Goal: Task Accomplishment & Management: Complete application form

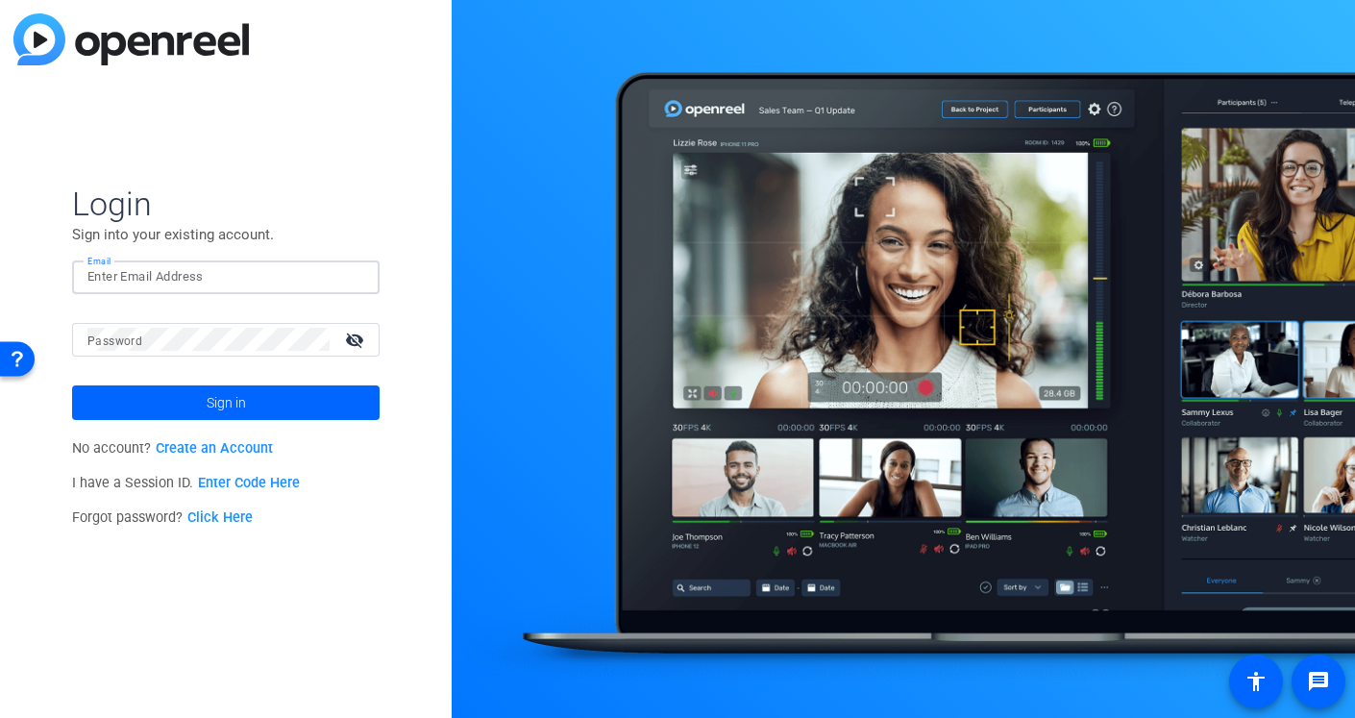
click at [171, 276] on input "Email" at bounding box center [225, 276] width 277 height 23
type input "[EMAIL_ADDRESS][DOMAIN_NAME]"
click at [278, 406] on span at bounding box center [226, 403] width 308 height 46
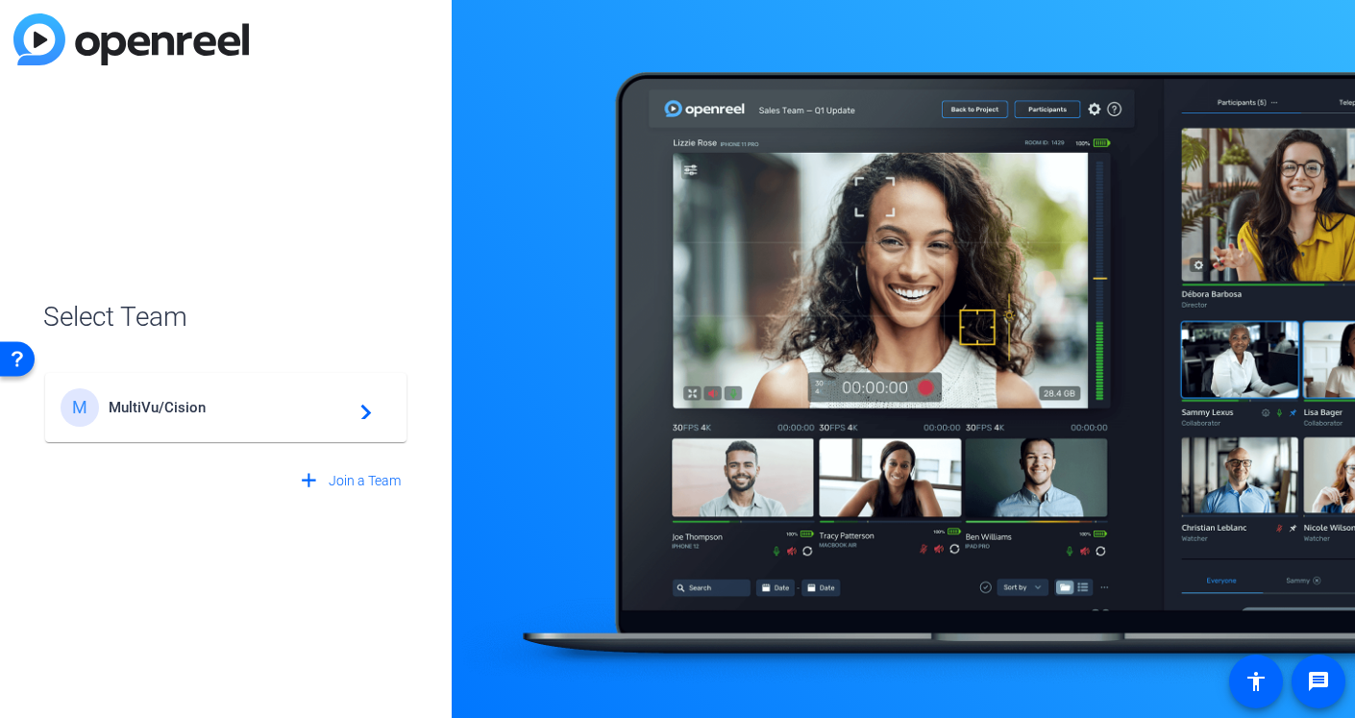
click at [188, 399] on span "MultiVu/Cision" at bounding box center [229, 407] width 240 height 17
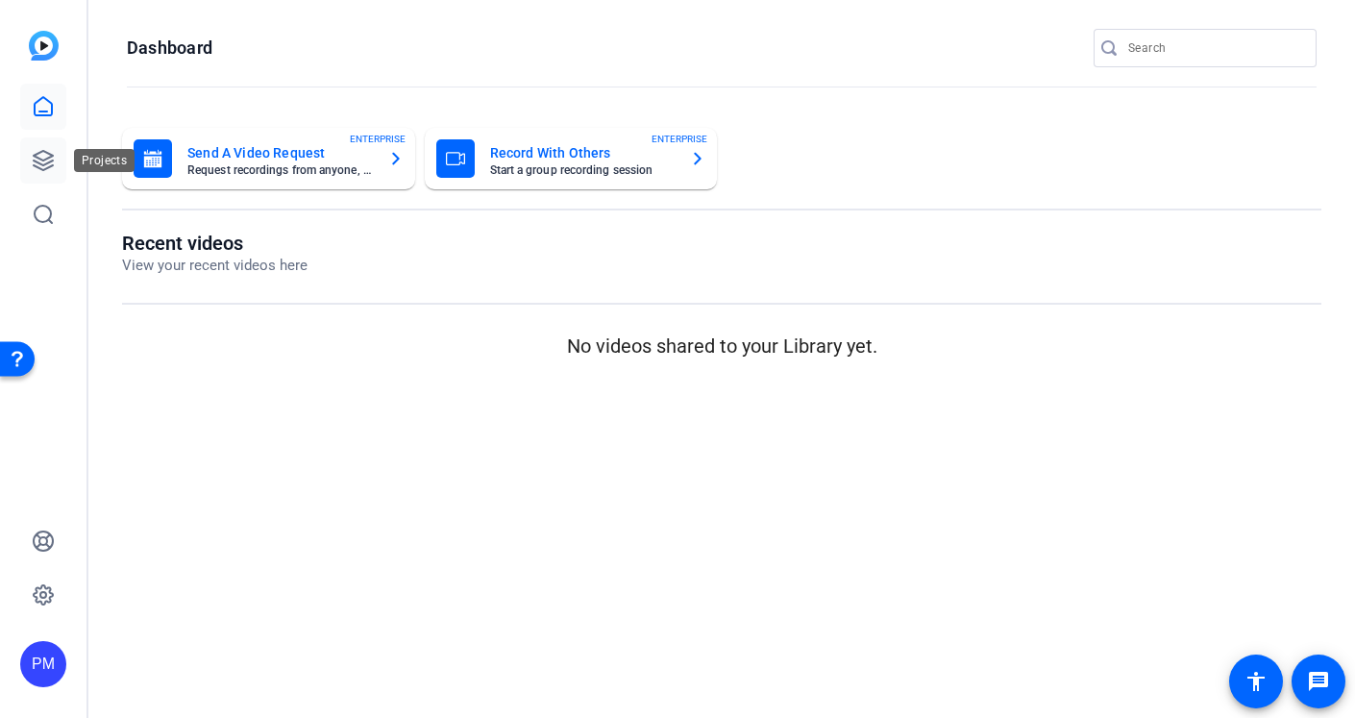
click at [42, 164] on icon at bounding box center [43, 160] width 19 height 19
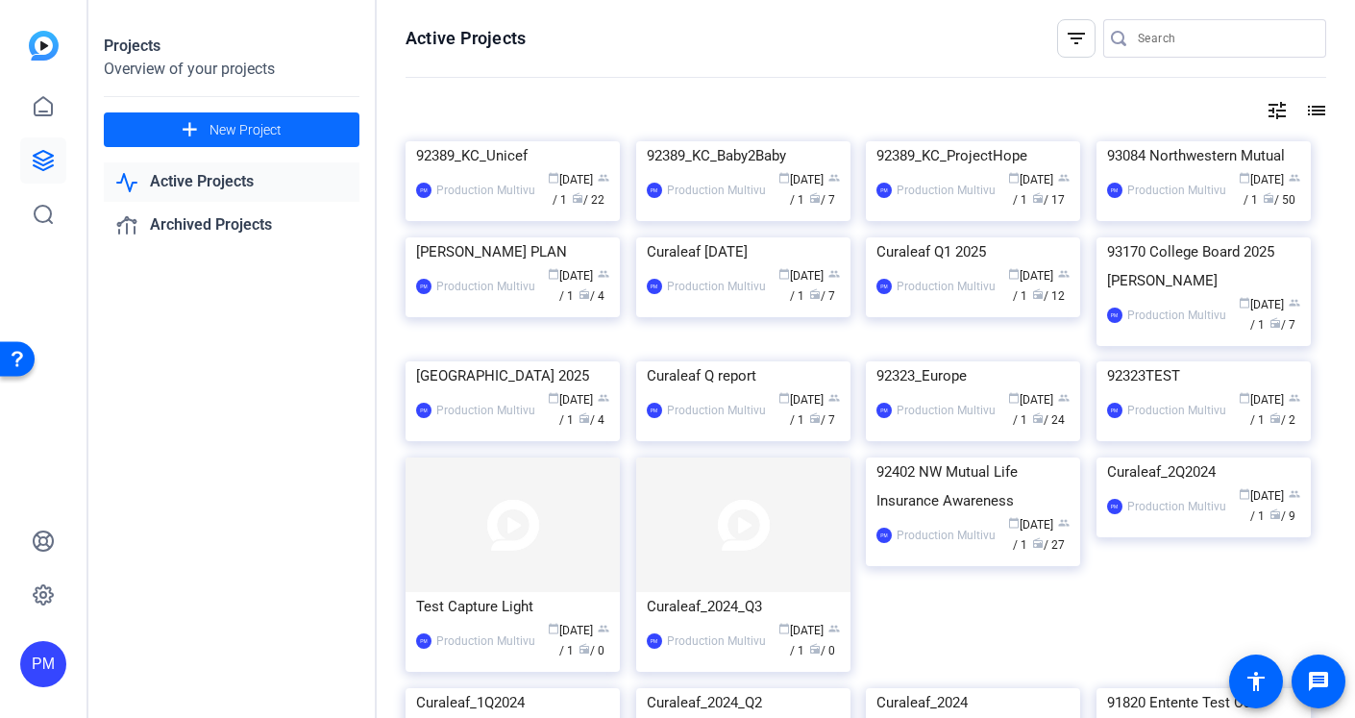
click at [193, 123] on mat-icon "add" at bounding box center [190, 130] width 24 height 24
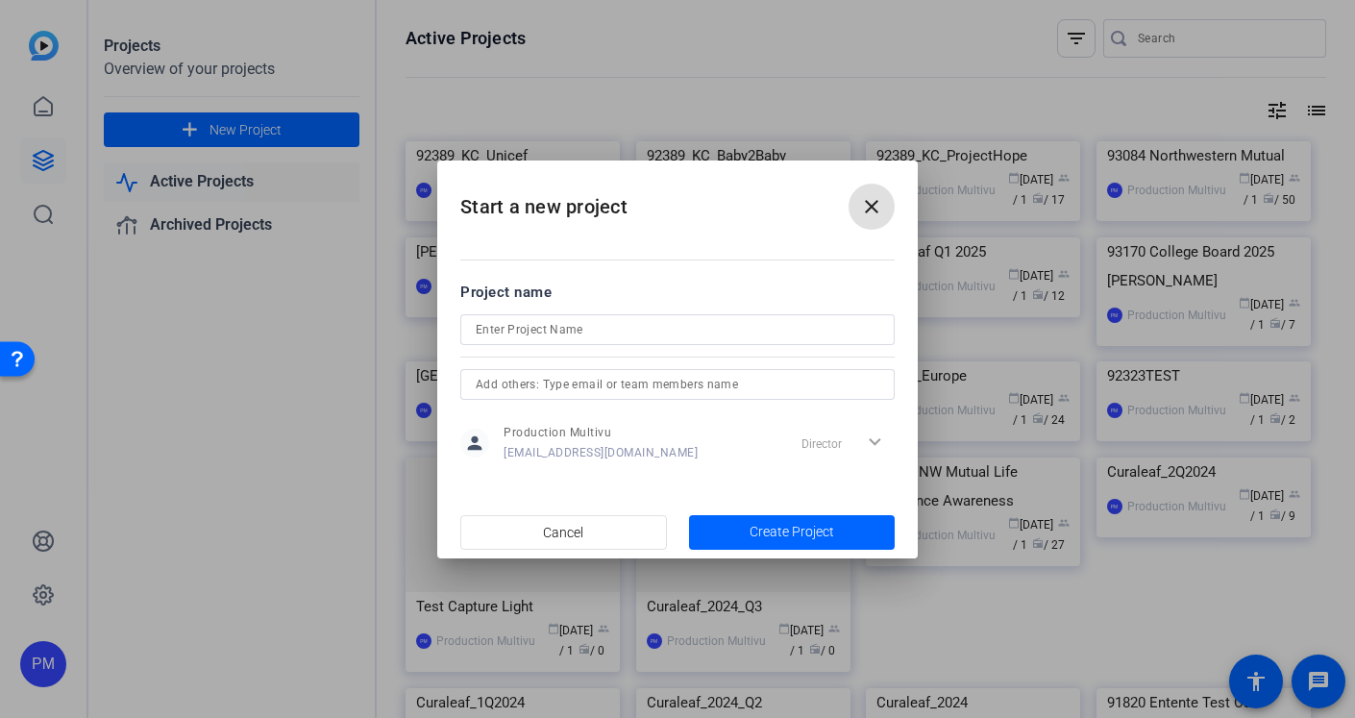
click at [528, 326] on input at bounding box center [678, 329] width 404 height 23
paste input "93204SMT2 - [PERSON_NAME] - Salary Guide"
type input "93204SMT2 - [PERSON_NAME] - Salary Guide"
click at [784, 527] on span "Create Project" at bounding box center [792, 532] width 85 height 20
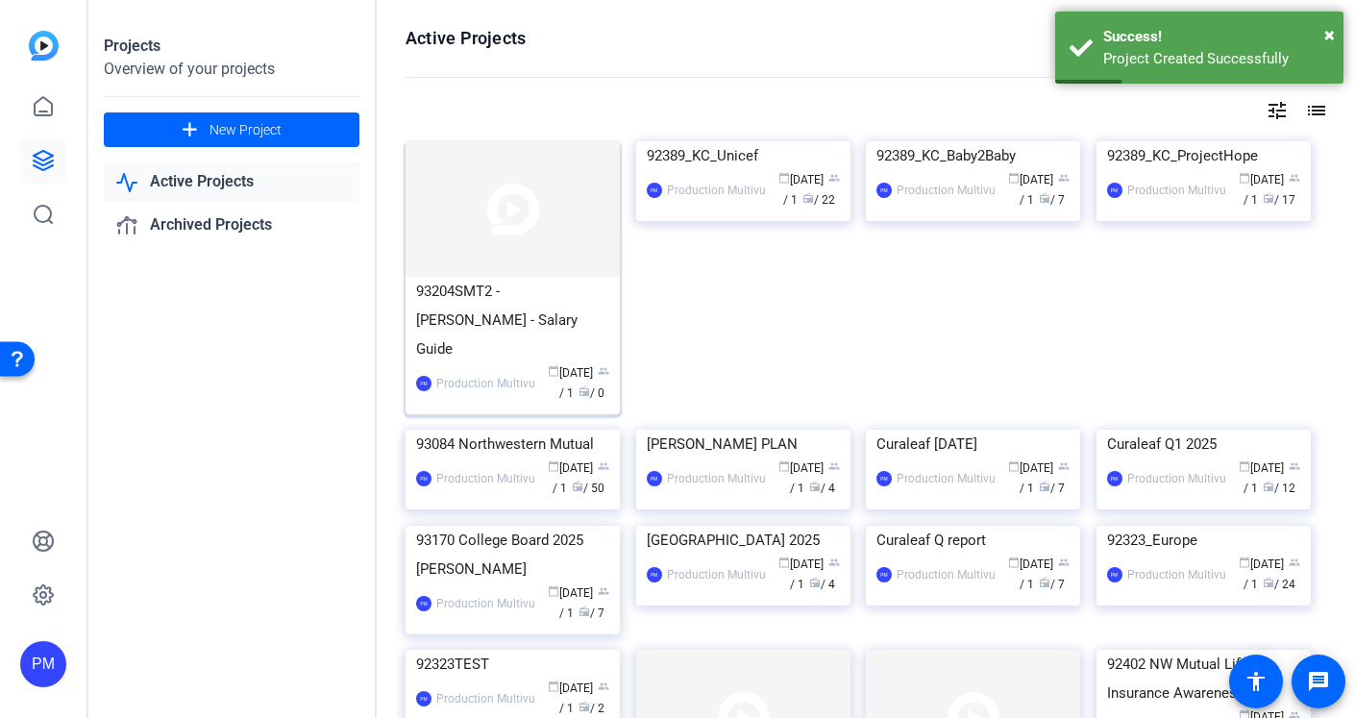
click at [571, 289] on div "93204SMT2 - [PERSON_NAME] - Salary Guide" at bounding box center [512, 320] width 193 height 87
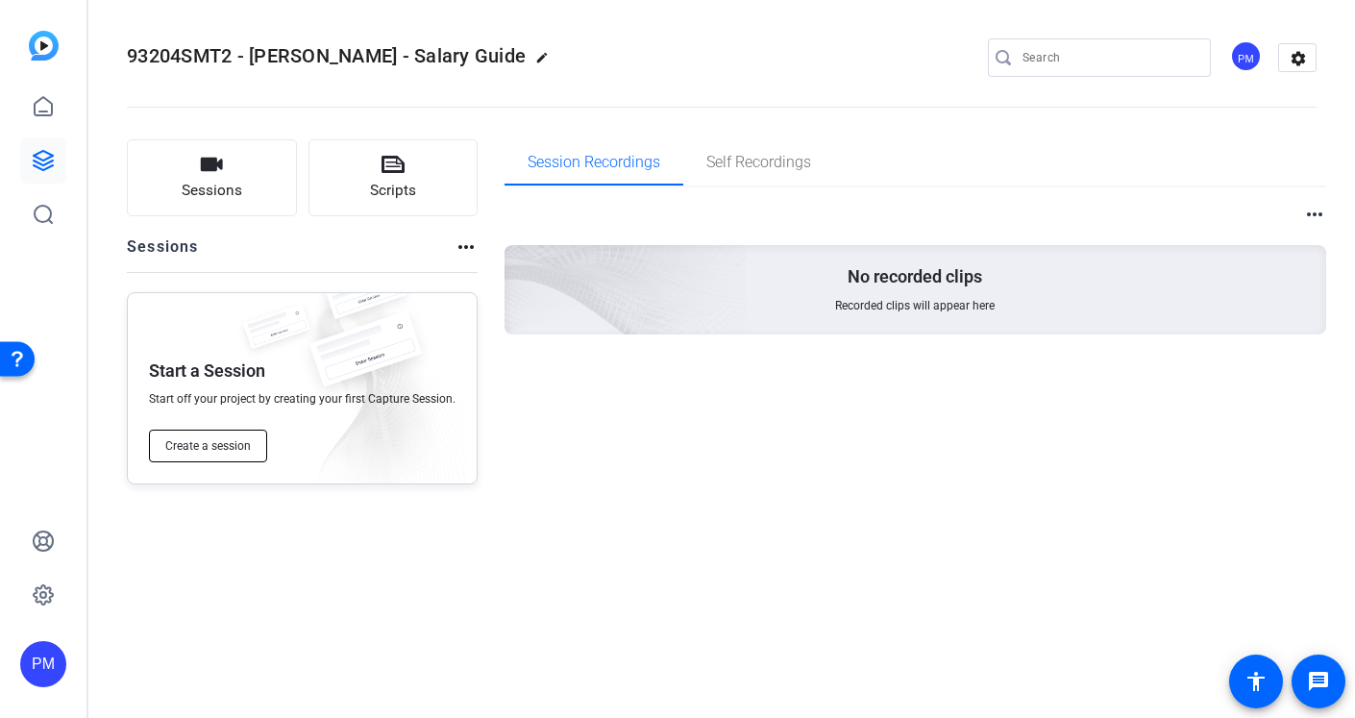
click at [204, 441] on span "Create a session" at bounding box center [208, 445] width 86 height 15
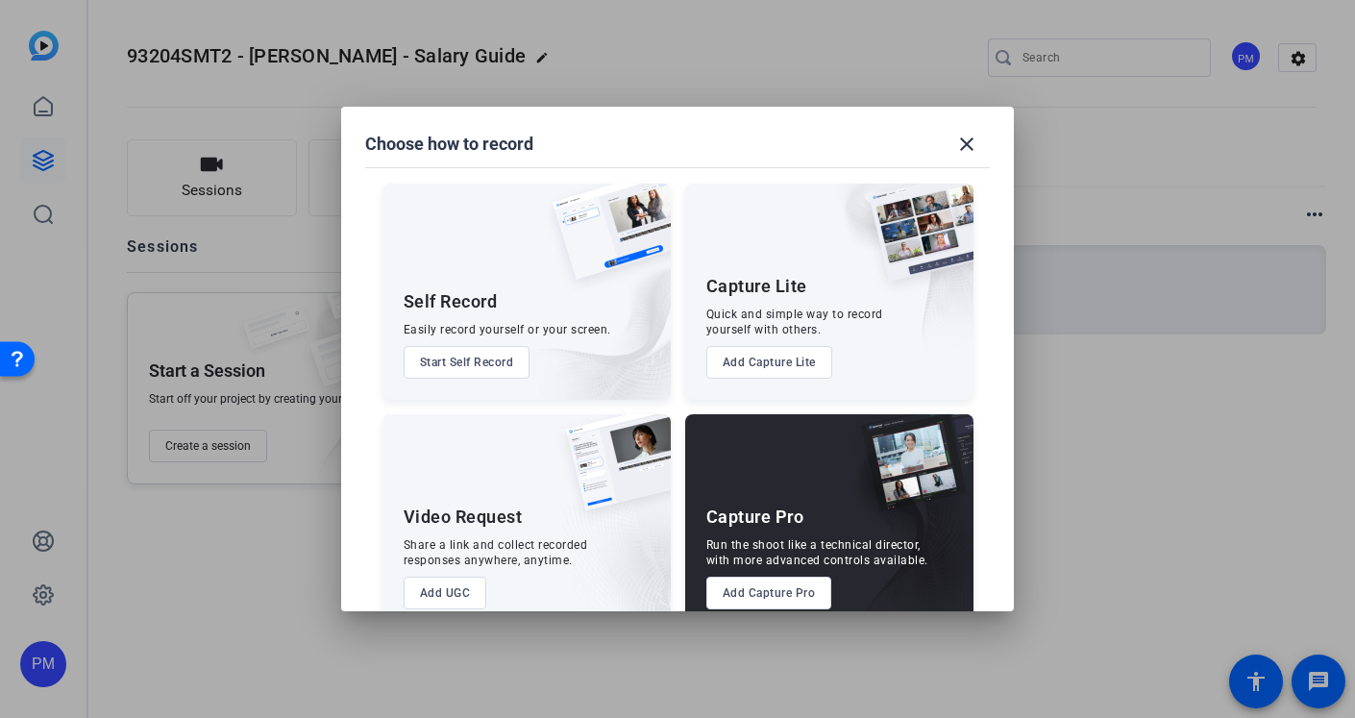
scroll to position [37, 0]
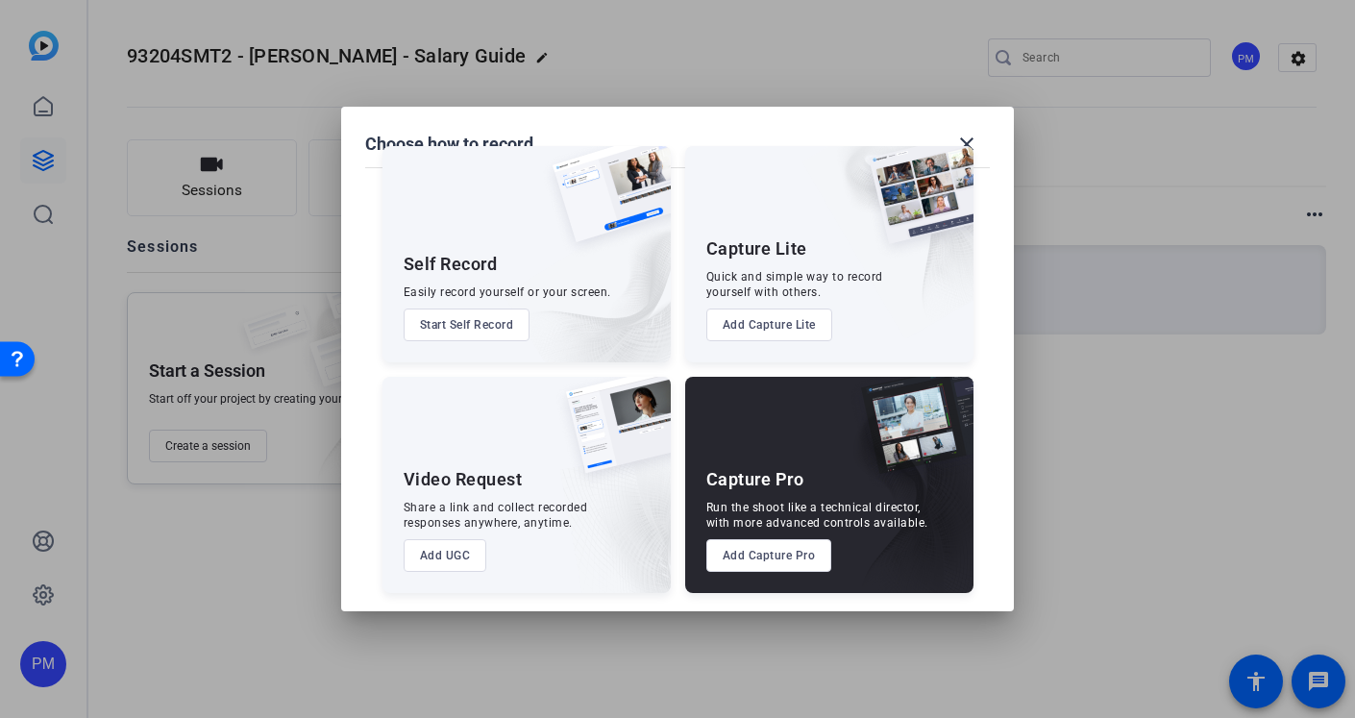
click at [781, 558] on button "Add Capture Pro" at bounding box center [770, 555] width 126 height 33
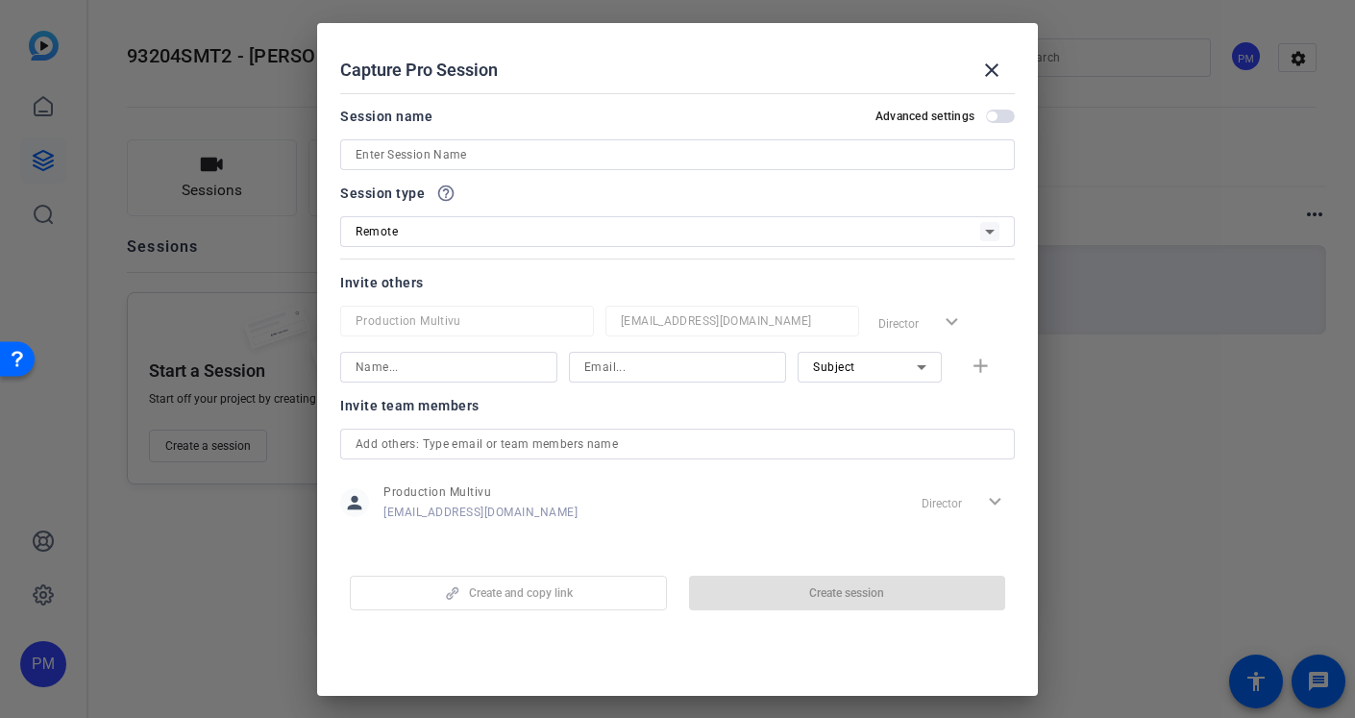
click at [1007, 116] on span "button" at bounding box center [1000, 116] width 29 height 13
click at [505, 159] on input at bounding box center [678, 154] width 644 height 23
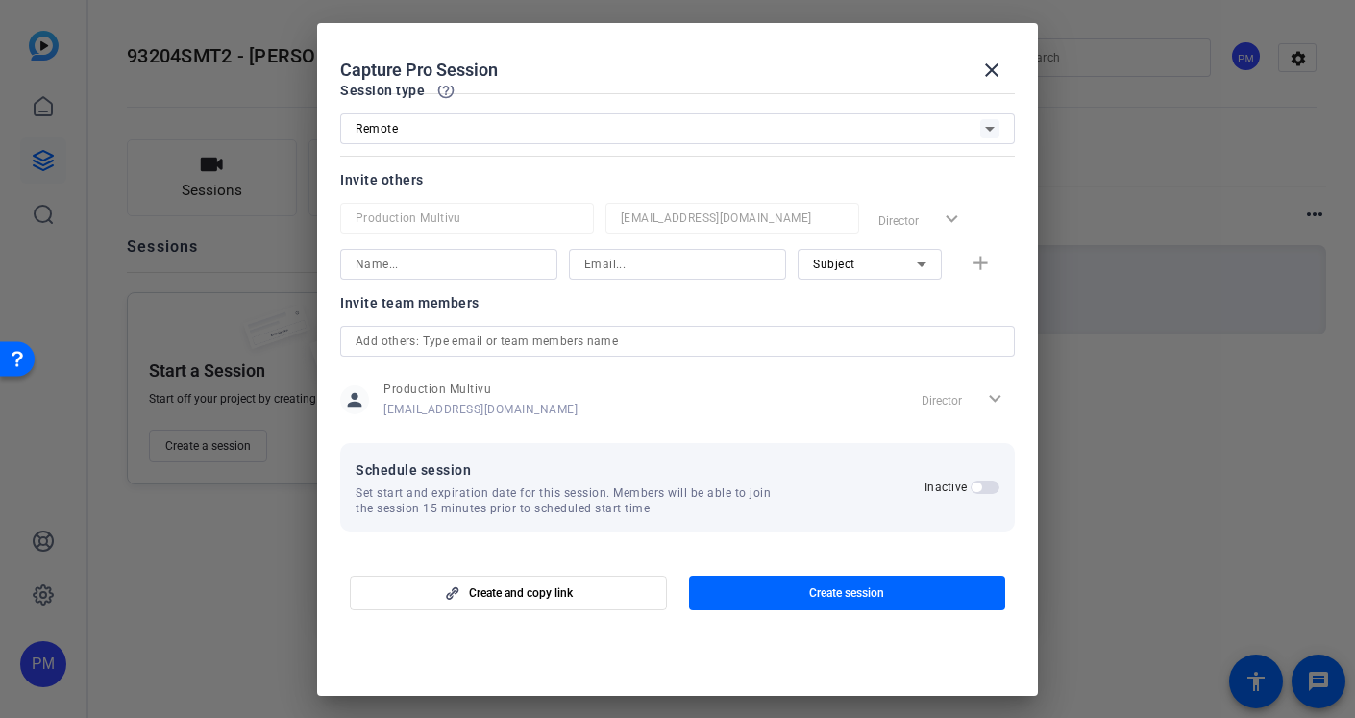
scroll to position [102, 0]
type input "SMT - [PERSON_NAME]"
click at [424, 260] on input at bounding box center [449, 265] width 186 height 23
type input "[PERSON_NAME]"
click at [661, 260] on input at bounding box center [677, 265] width 186 height 23
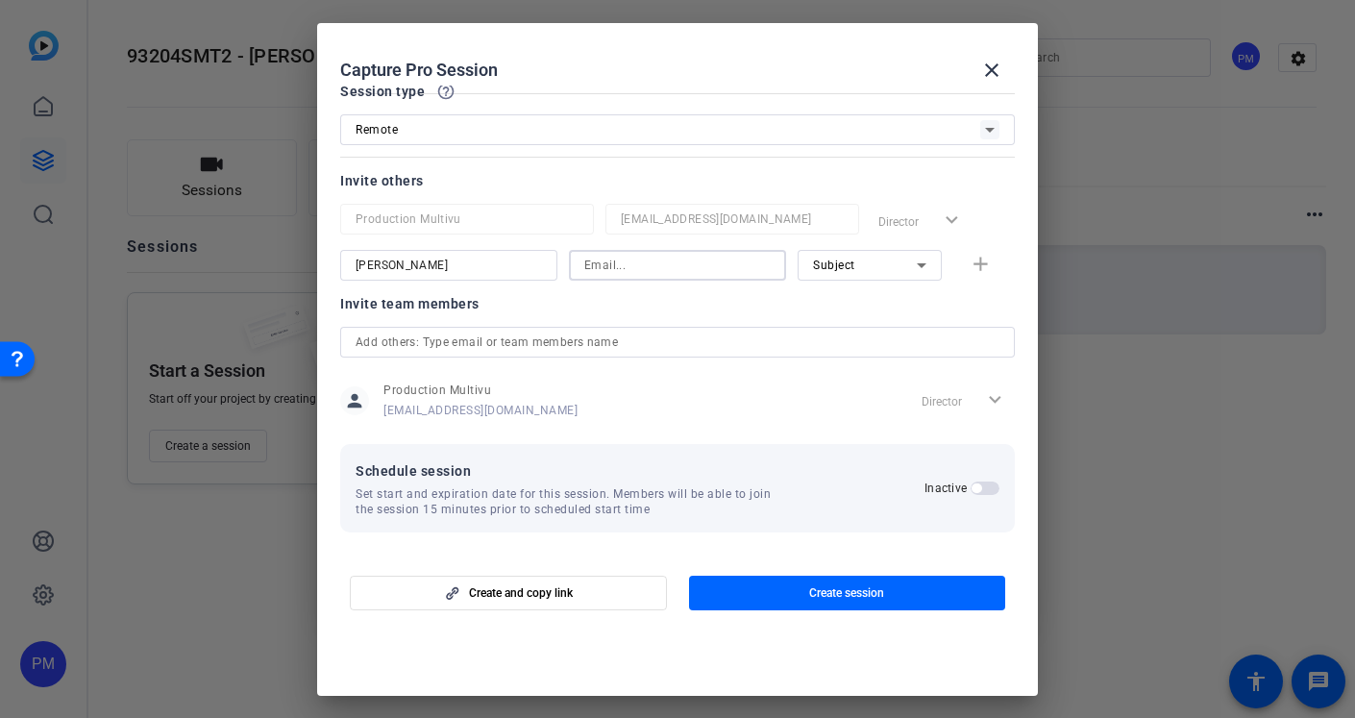
paste input "[PERSON_NAME][EMAIL_ADDRESS][PERSON_NAME][DOMAIN_NAME]"
type input "[PERSON_NAME][EMAIL_ADDRESS][PERSON_NAME][DOMAIN_NAME]"
click at [623, 307] on div "Invite team members" at bounding box center [677, 303] width 675 height 23
click at [982, 261] on mat-icon "add" at bounding box center [981, 265] width 24 height 24
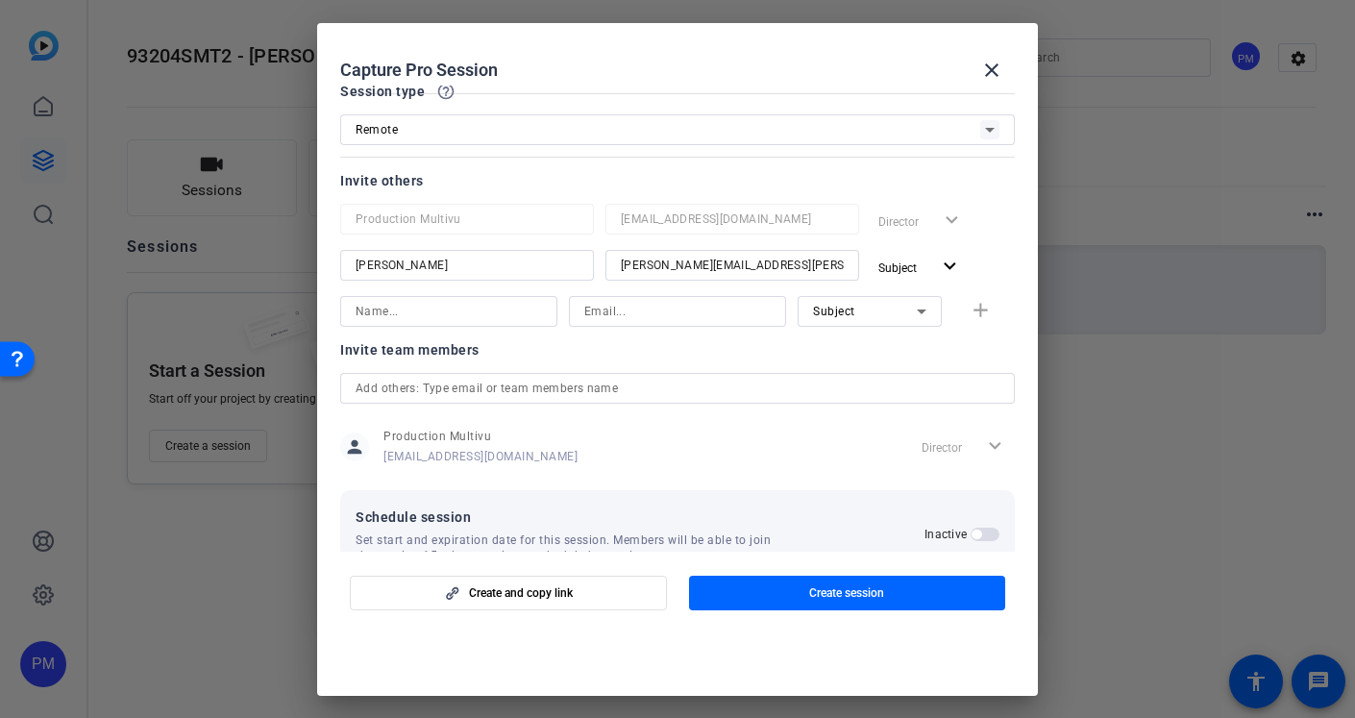
click at [615, 310] on input at bounding box center [677, 311] width 186 height 23
paste input "[PERSON_NAME][EMAIL_ADDRESS][PERSON_NAME][DOMAIN_NAME]"
type input "[PERSON_NAME][EMAIL_ADDRESS][PERSON_NAME][DOMAIN_NAME]"
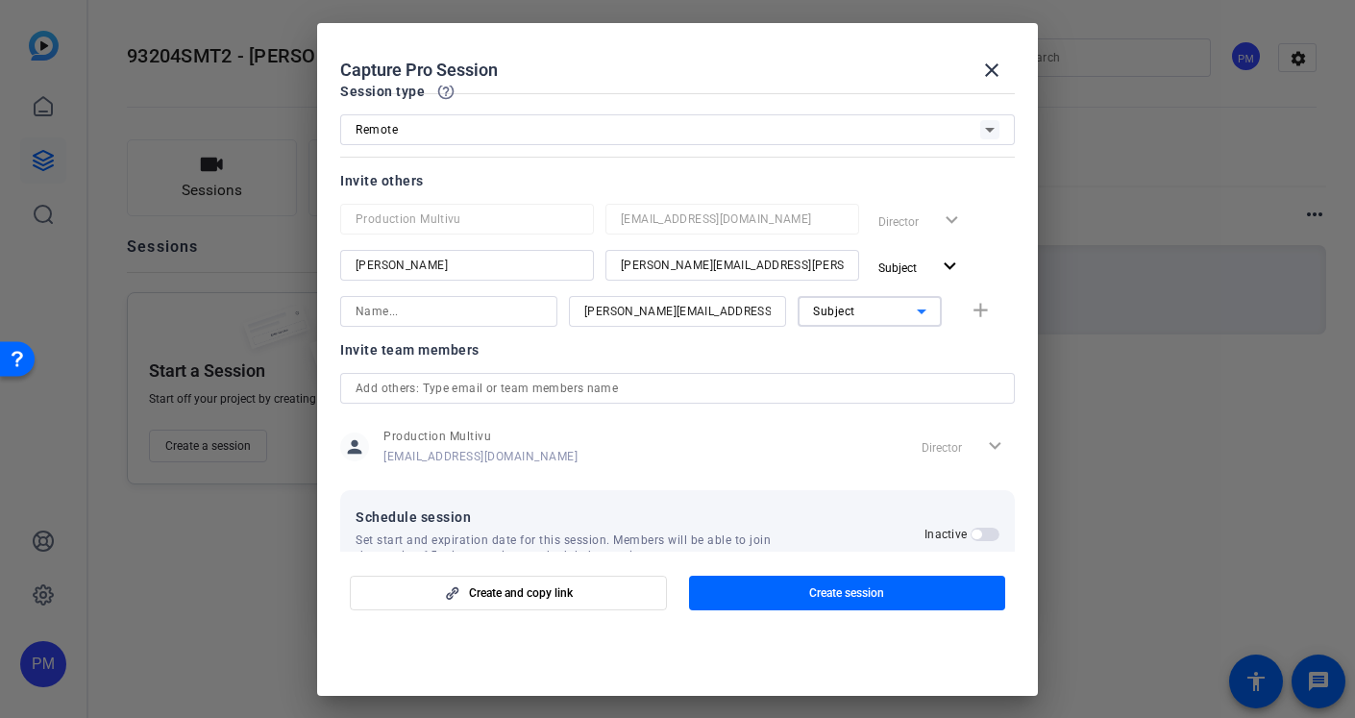
click at [848, 310] on span "Subject" at bounding box center [834, 311] width 42 height 13
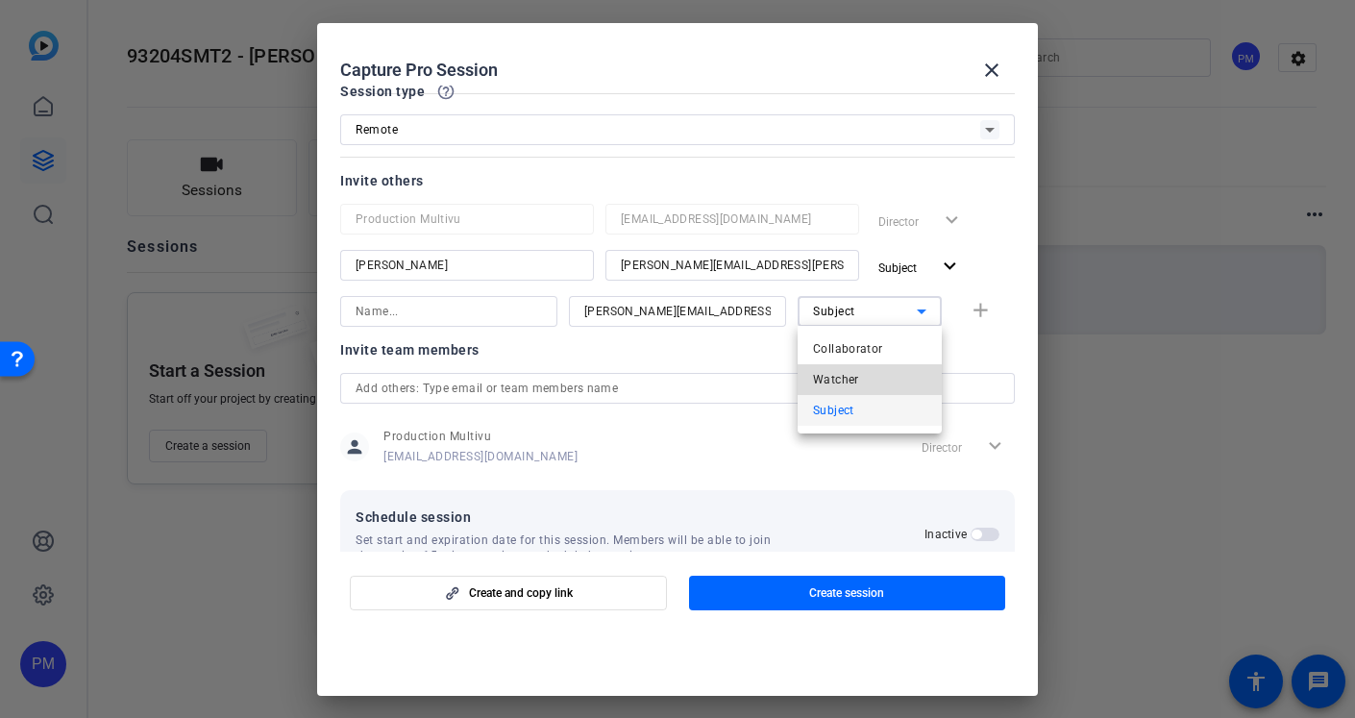
click at [849, 384] on span "Watcher" at bounding box center [836, 379] width 46 height 23
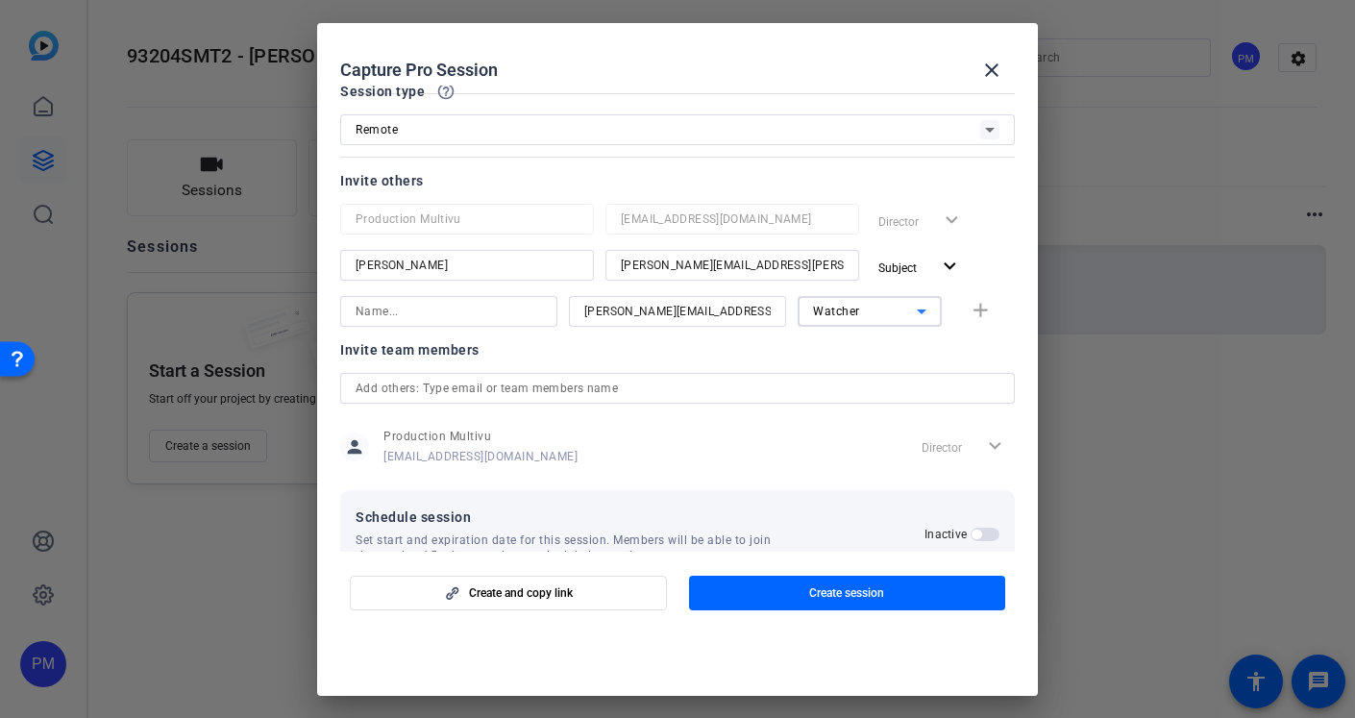
click at [382, 312] on input at bounding box center [449, 311] width 186 height 23
paste input "[PERSON_NAME] (HQP)"
type input "[PERSON_NAME] (HQP)"
click at [970, 311] on mat-icon "add" at bounding box center [981, 311] width 24 height 24
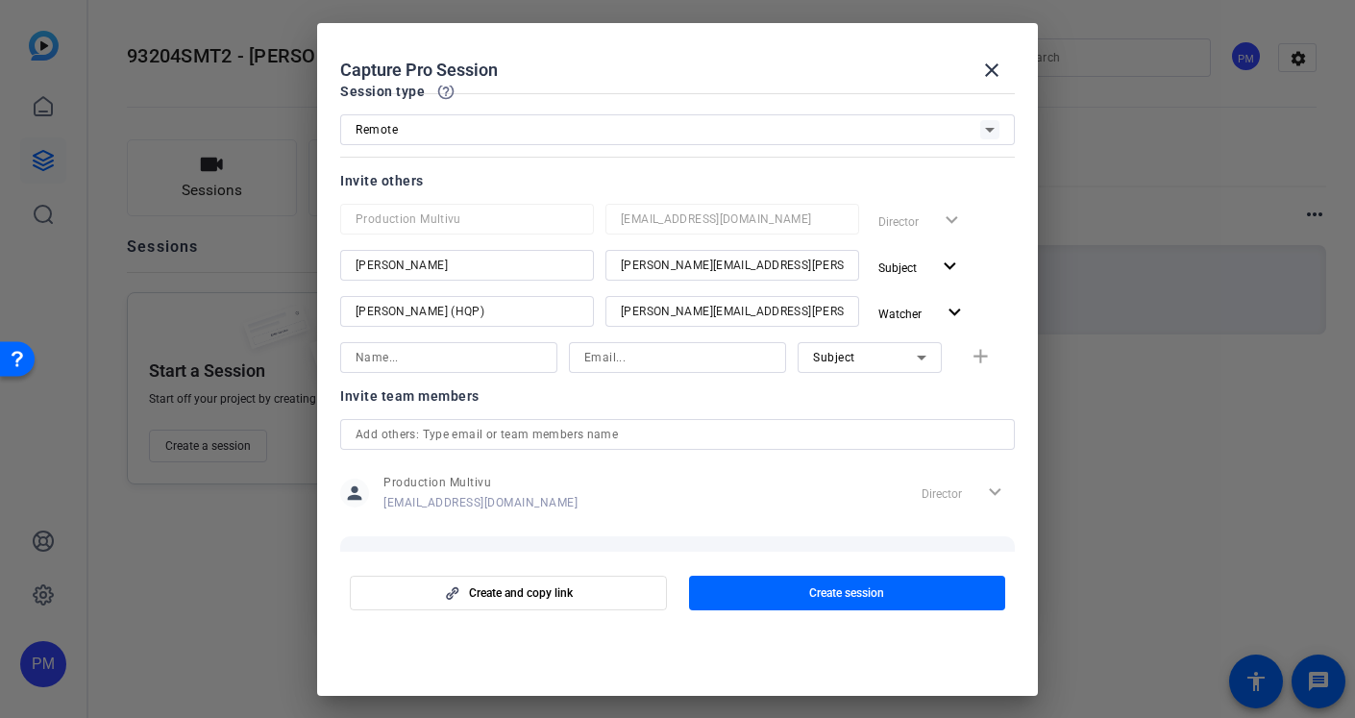
click at [634, 353] on input at bounding box center [677, 357] width 186 height 23
paste input "[PERSON_NAME][EMAIL_ADDRESS][PERSON_NAME][DOMAIN_NAME]"
type input "[PERSON_NAME][EMAIL_ADDRESS][PERSON_NAME][DOMAIN_NAME]"
click at [906, 349] on div "Subject" at bounding box center [865, 357] width 104 height 24
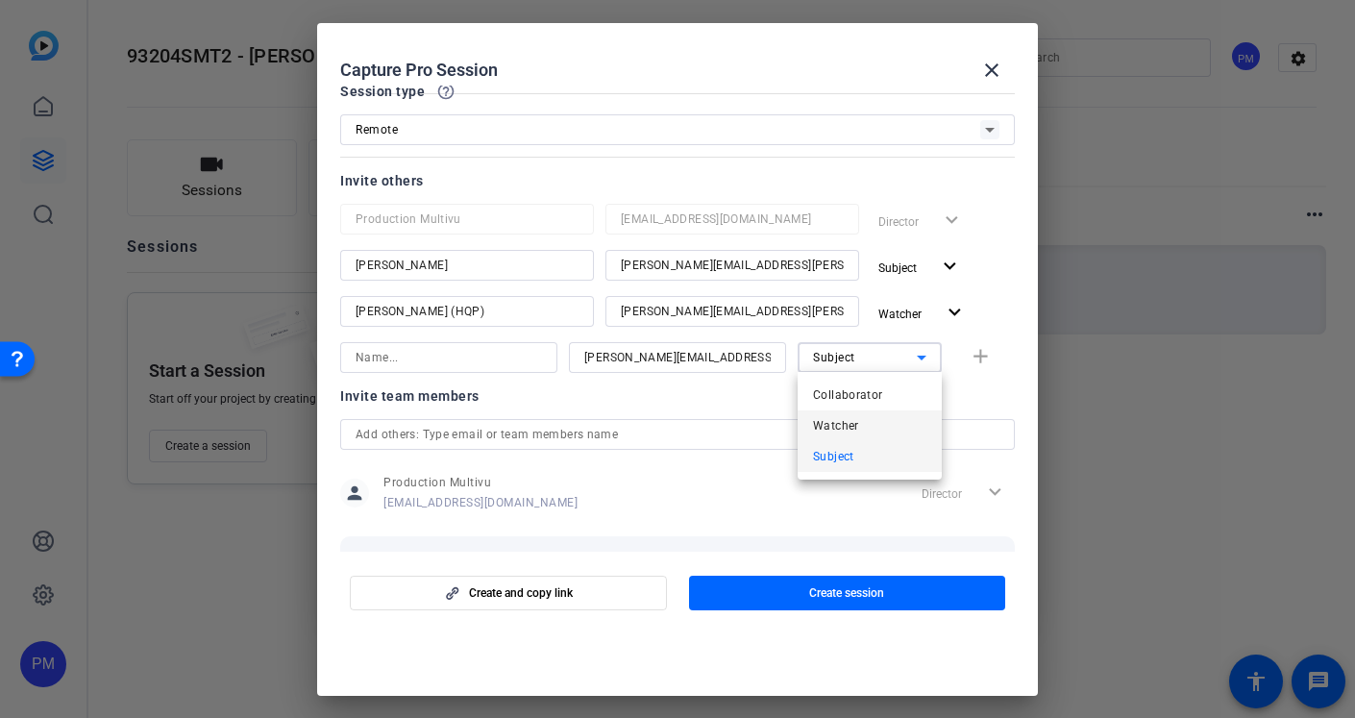
click at [834, 424] on span "Watcher" at bounding box center [836, 425] width 46 height 23
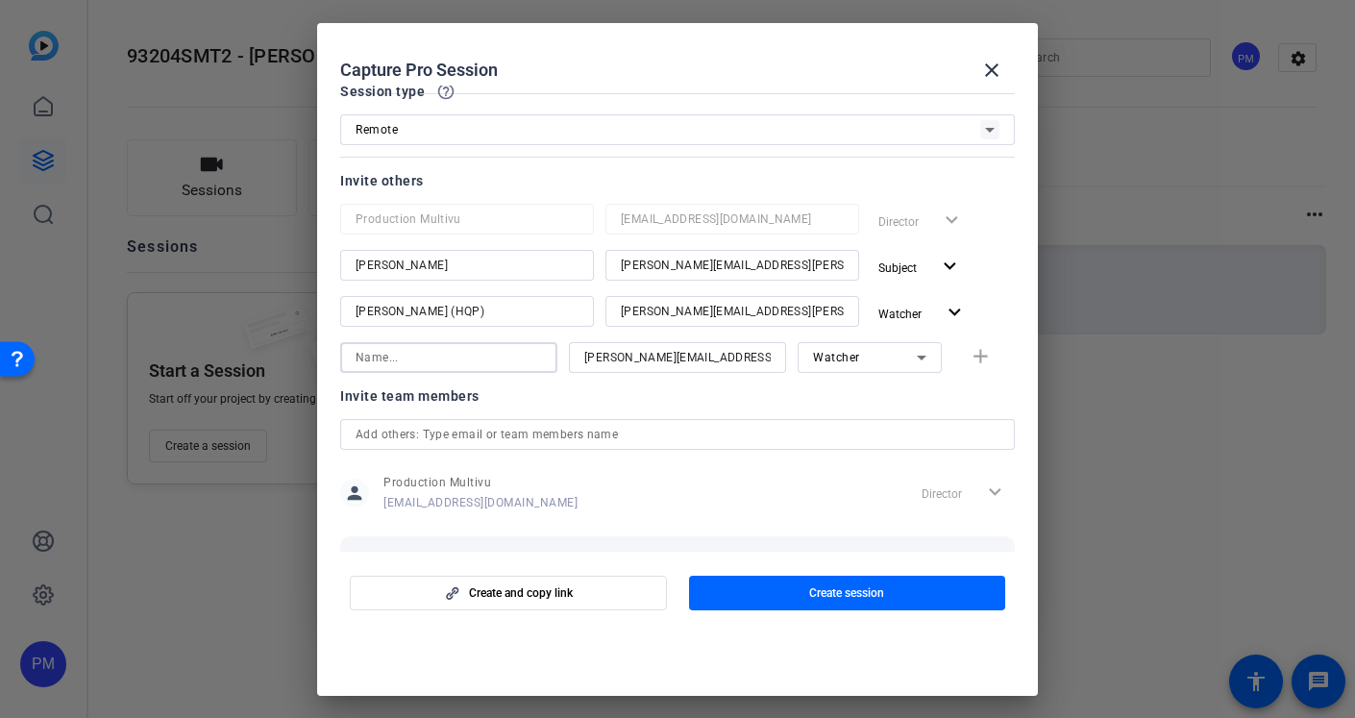
click at [388, 359] on input at bounding box center [449, 357] width 186 height 23
paste input "[PERSON_NAME] (HQP)"
type input "[PERSON_NAME] (HQP)"
click at [627, 399] on div "Invite team members" at bounding box center [677, 396] width 675 height 23
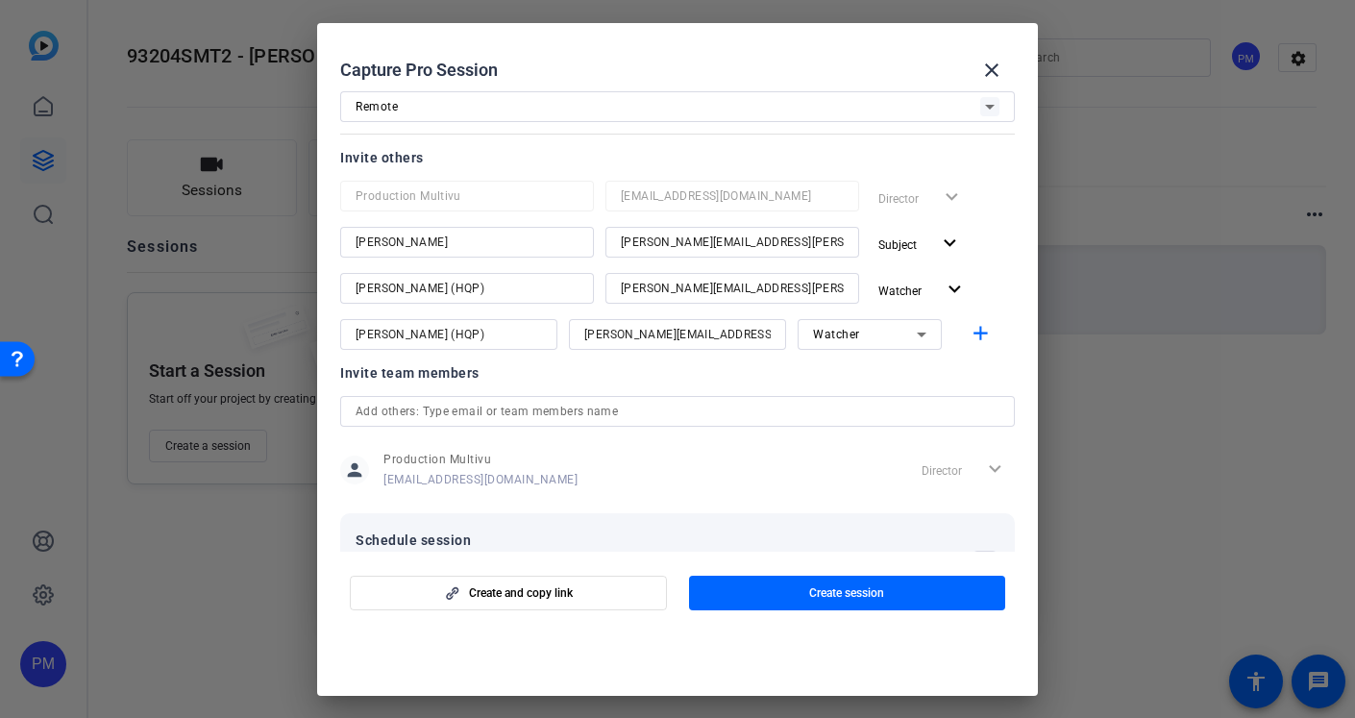
scroll to position [195, 0]
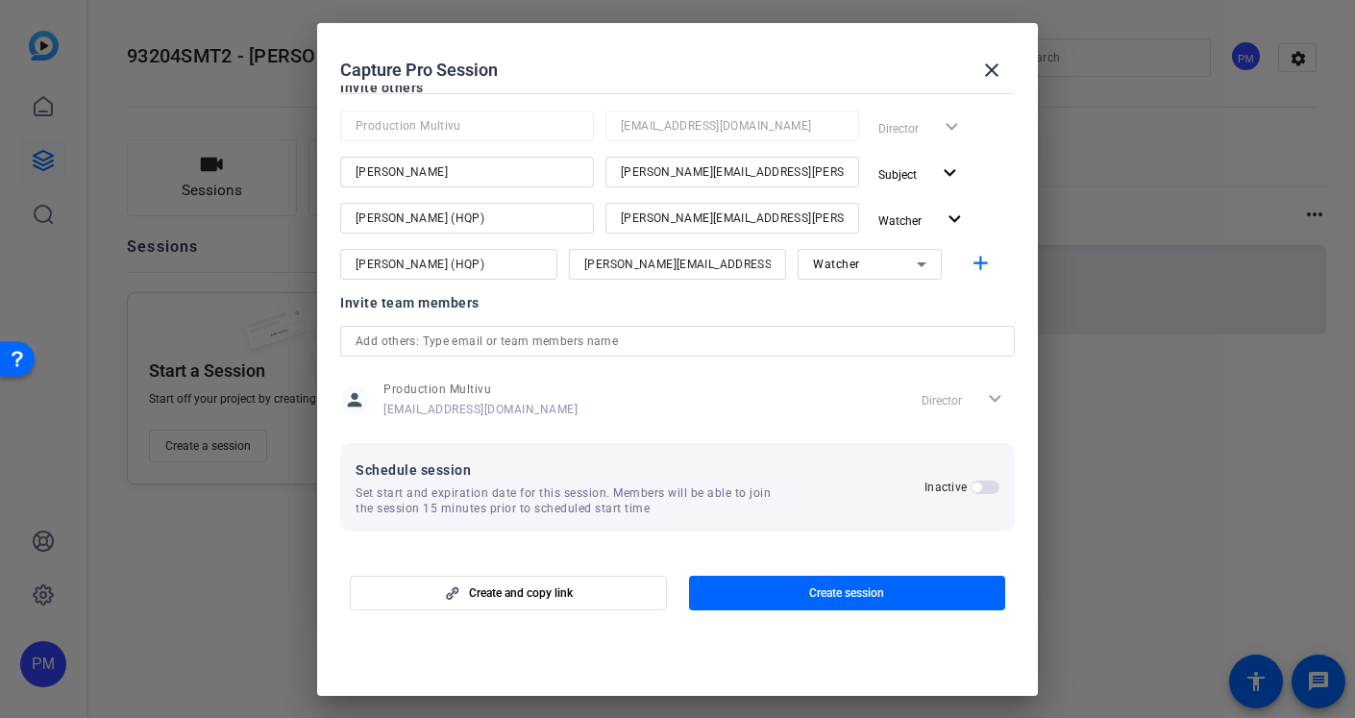
click at [980, 485] on span "button" at bounding box center [977, 488] width 10 height 10
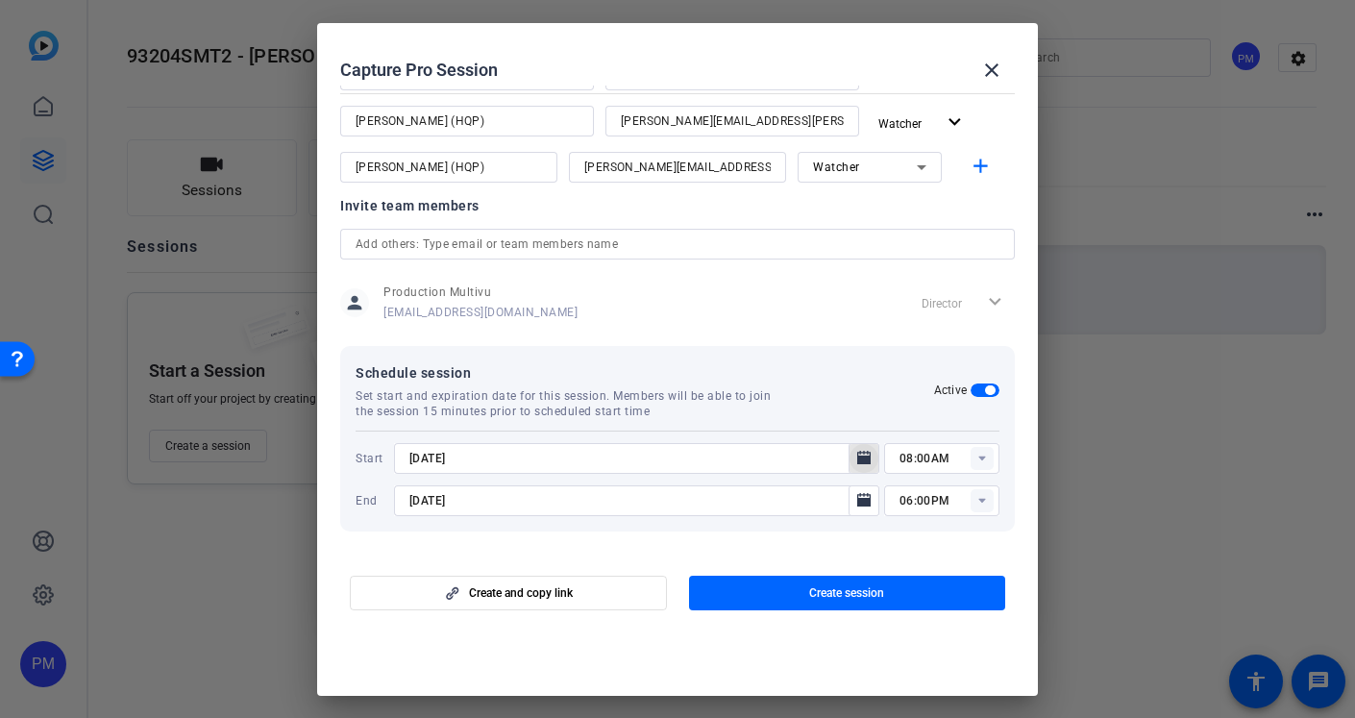
click at [868, 461] on icon "Open calendar" at bounding box center [863, 457] width 13 height 13
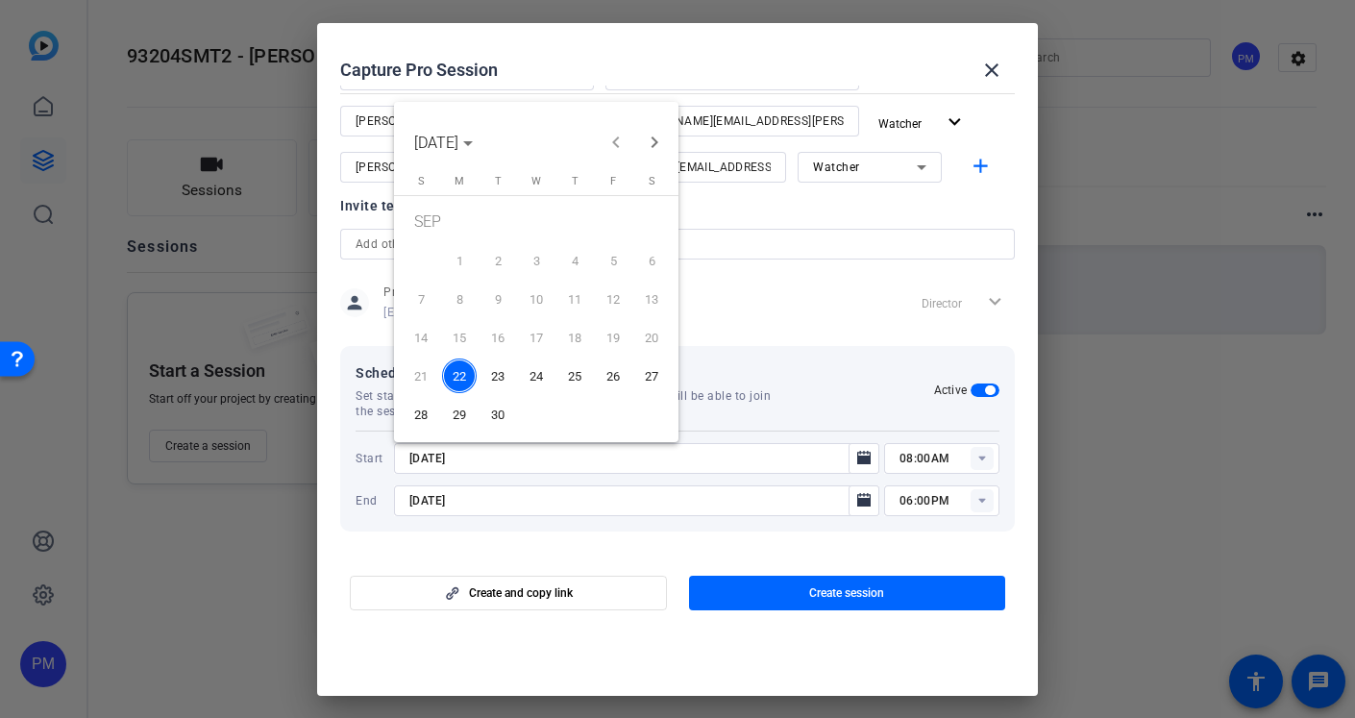
click at [541, 371] on span "24" at bounding box center [536, 376] width 35 height 35
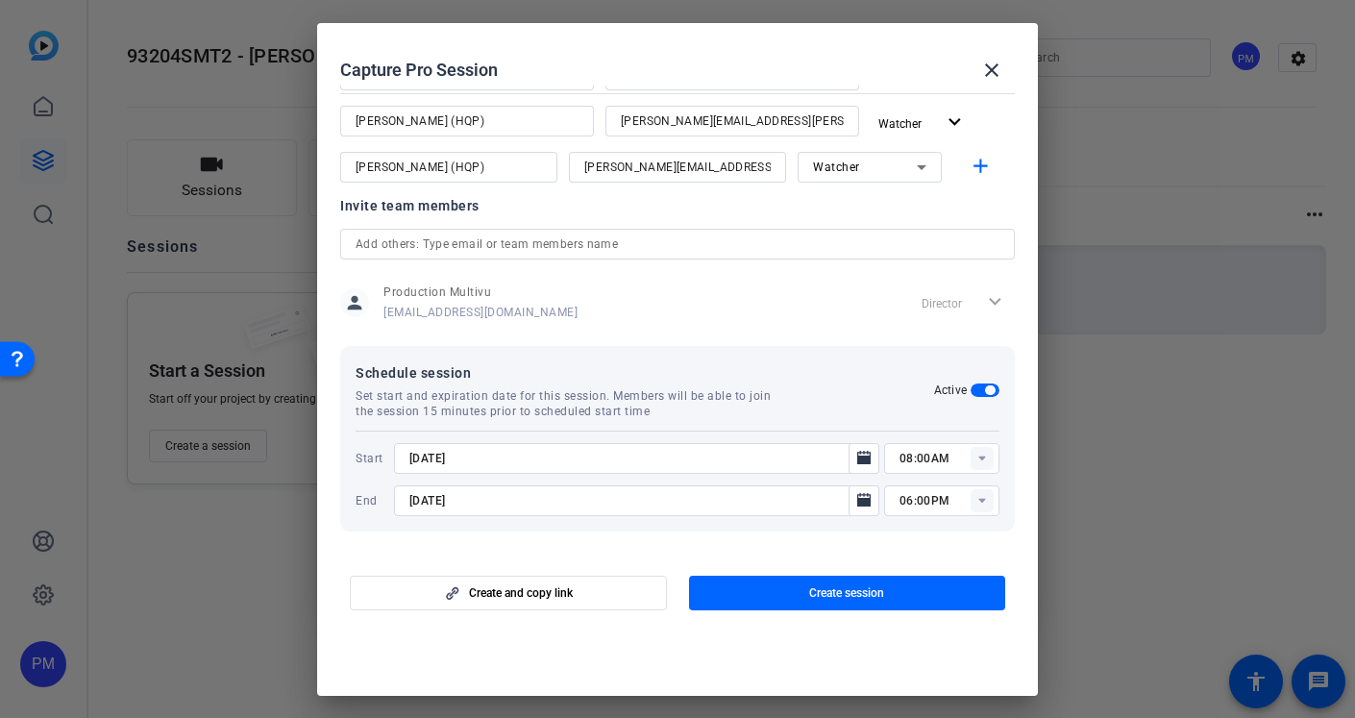
type input "[DATE]"
click at [984, 456] on icon at bounding box center [982, 458] width 7 height 5
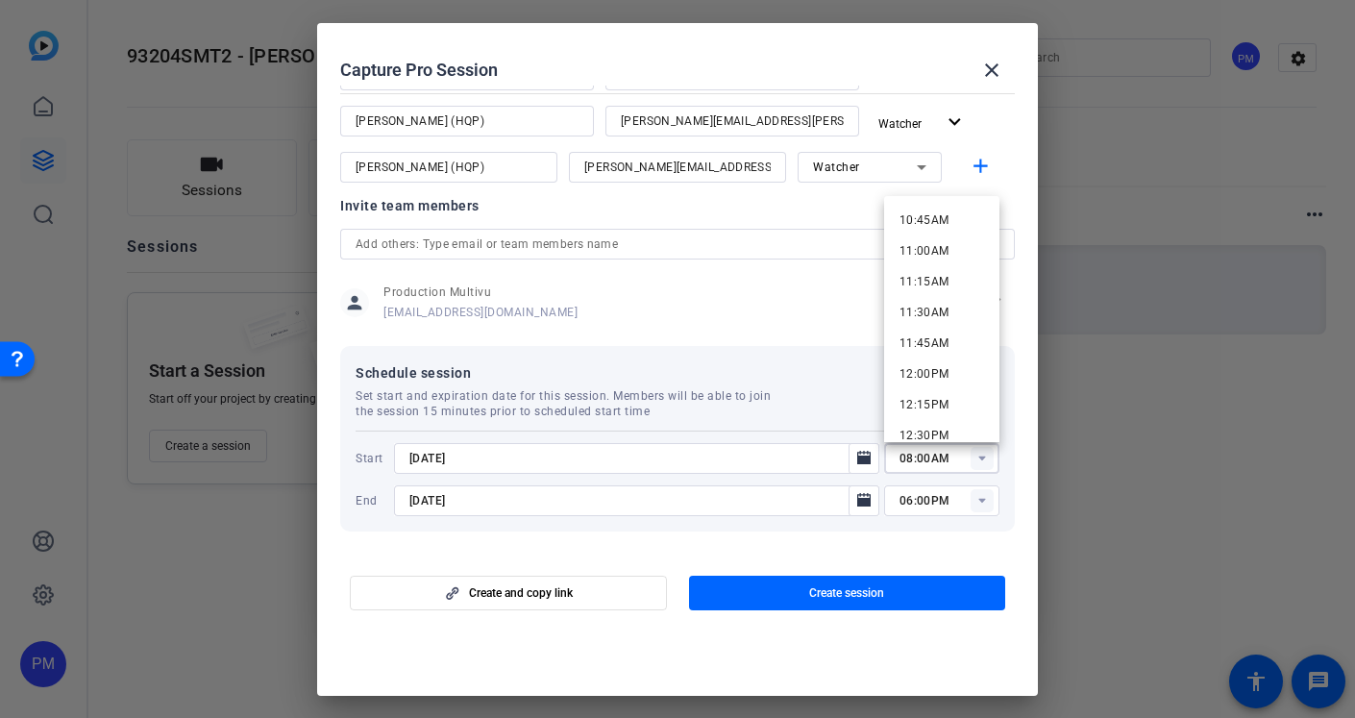
scroll to position [1321, 0]
click at [930, 224] on span "10:45AM" at bounding box center [925, 220] width 50 height 13
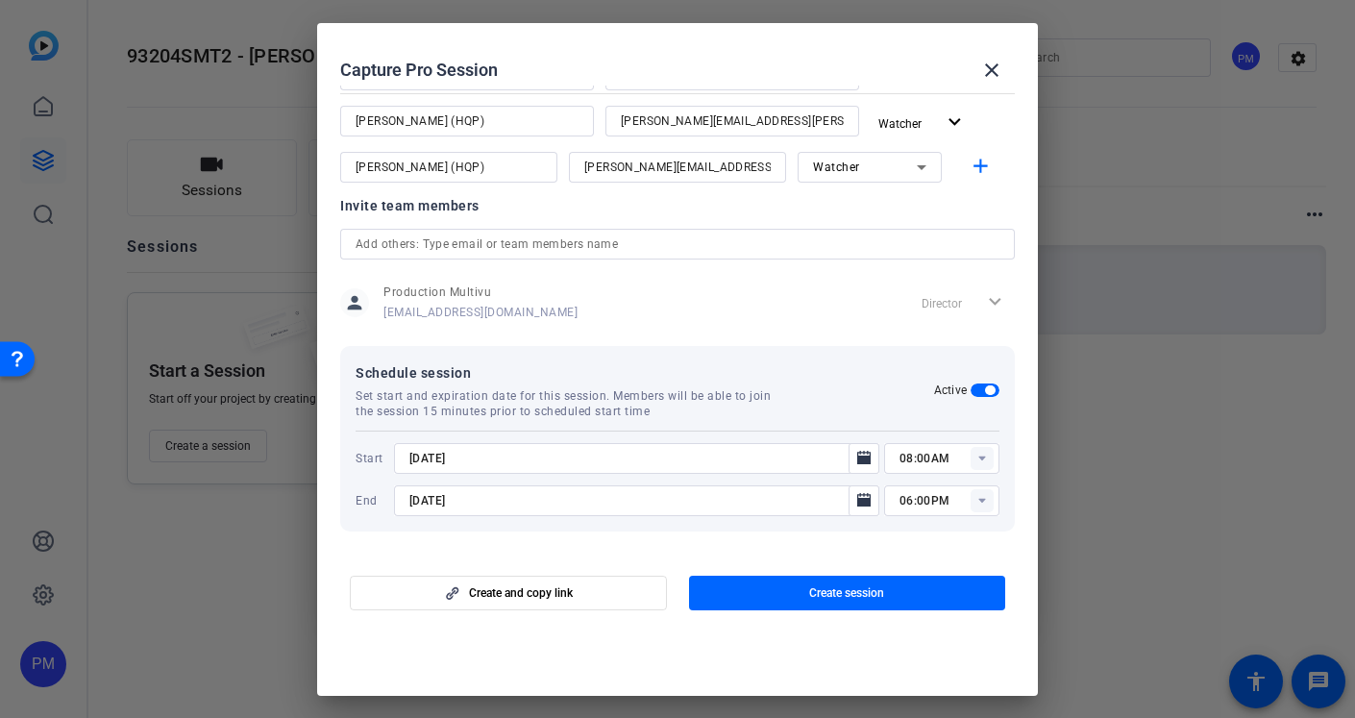
type input "10:45AM"
click at [976, 495] on rect at bounding box center [982, 500] width 23 height 23
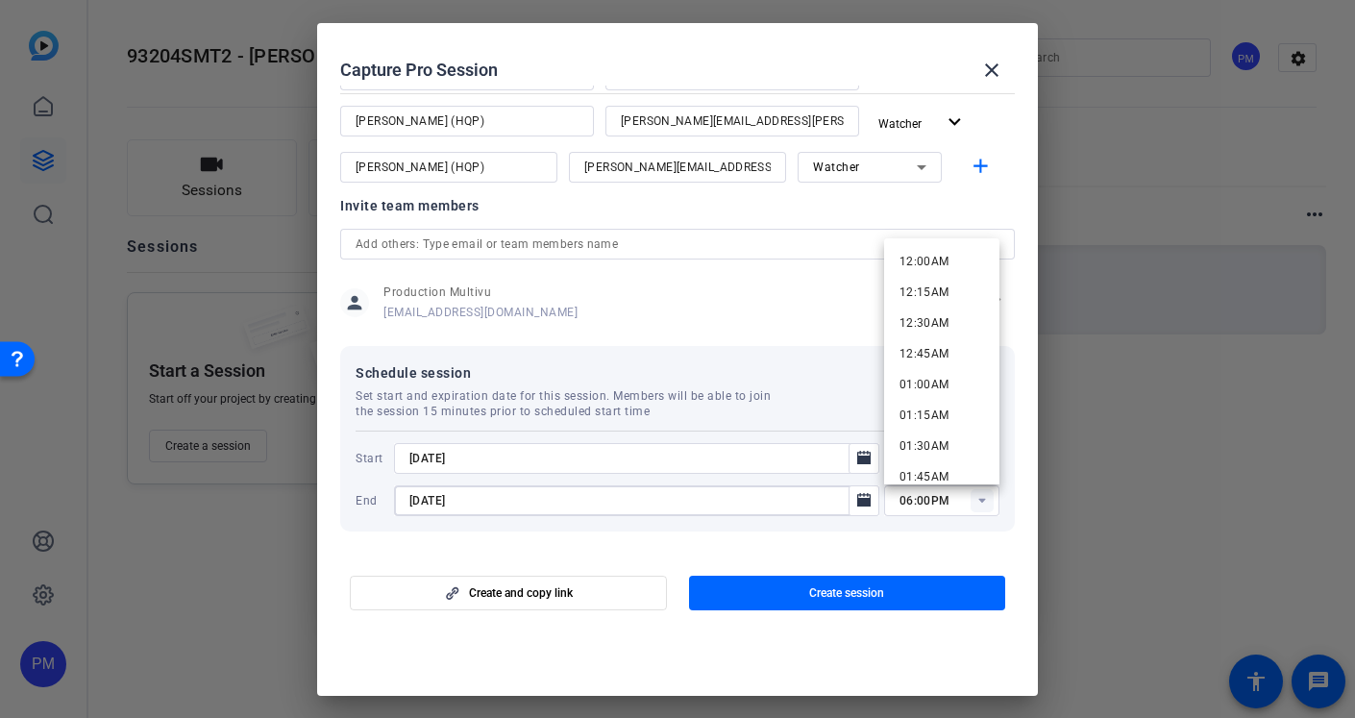
click at [492, 502] on input "[DATE]" at bounding box center [626, 500] width 435 height 23
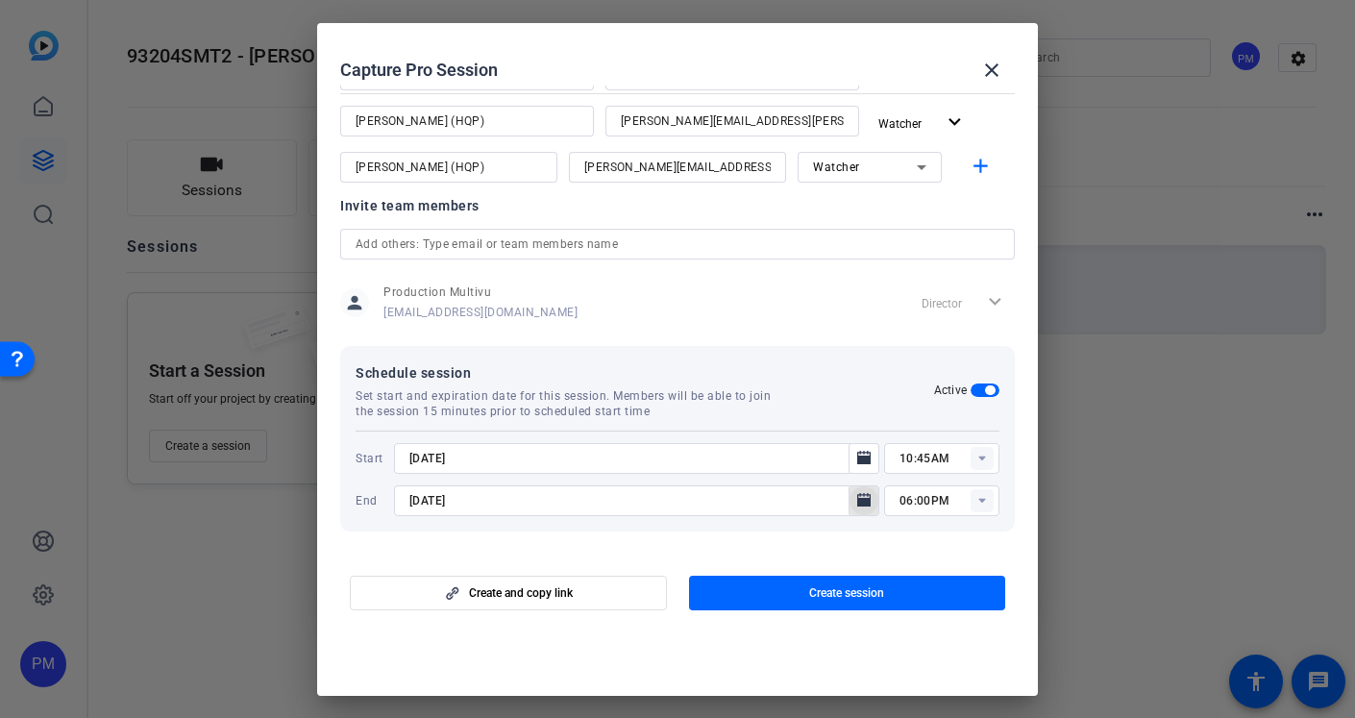
click at [863, 501] on icon "Open calendar" at bounding box center [863, 499] width 13 height 13
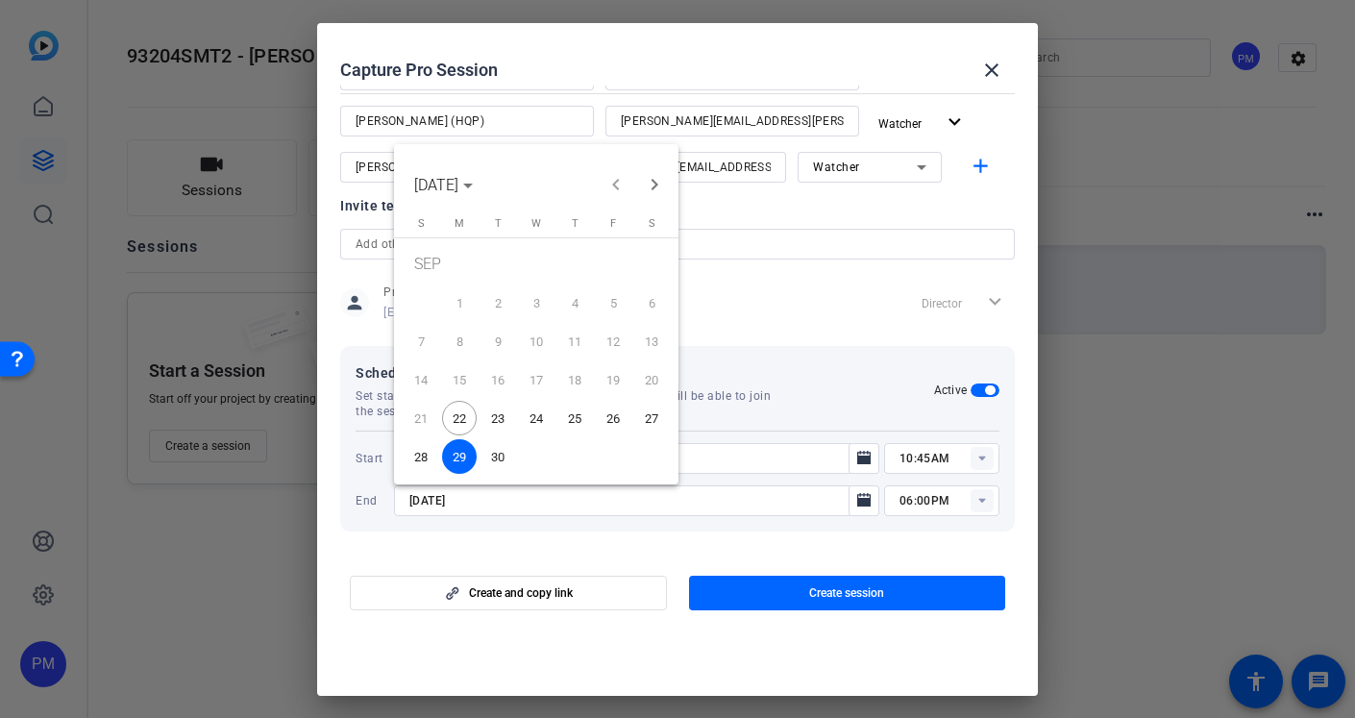
click at [580, 410] on span "25" at bounding box center [575, 418] width 35 height 35
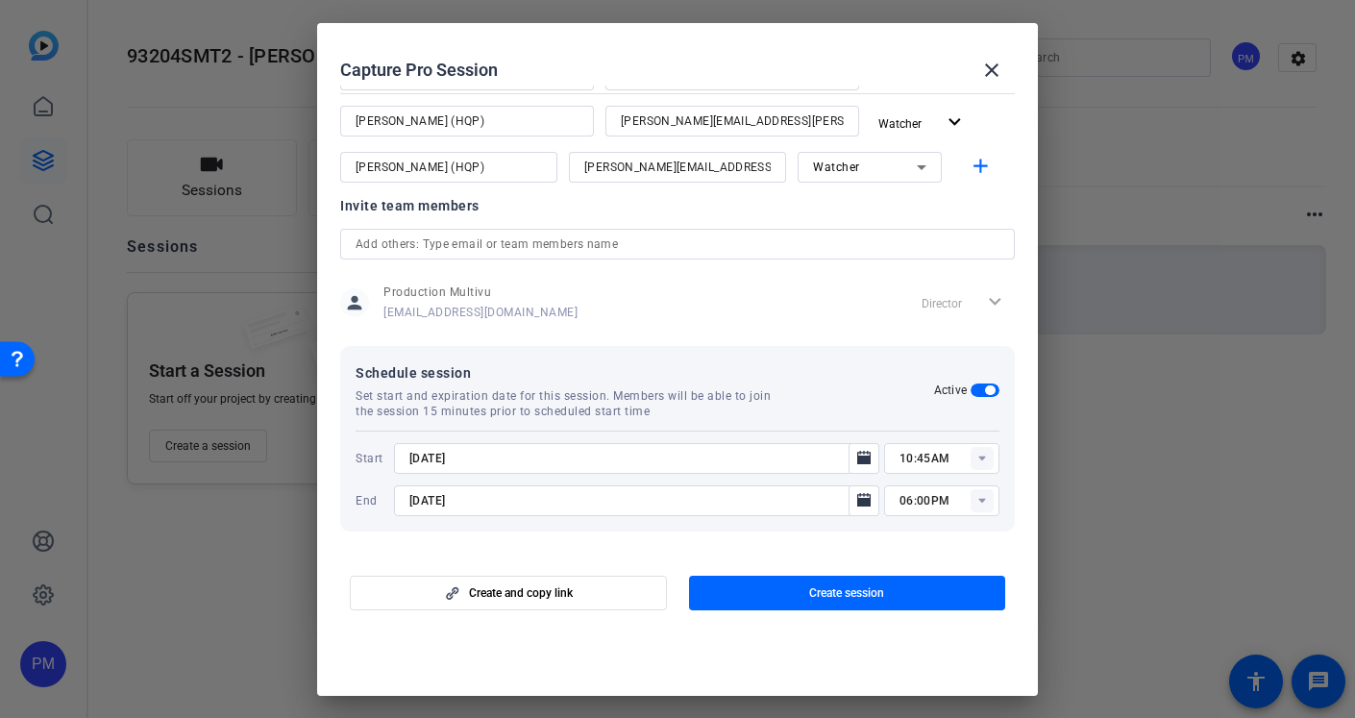
type input "[DATE]"
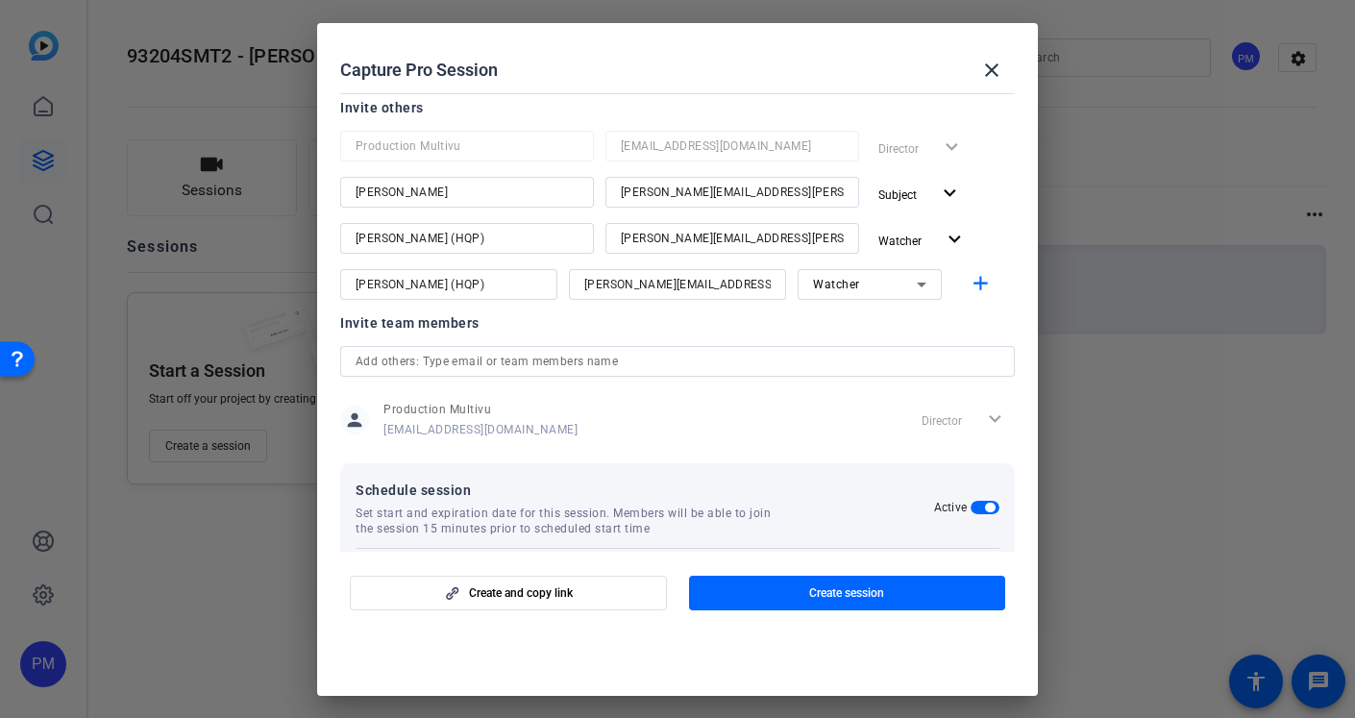
scroll to position [0, 0]
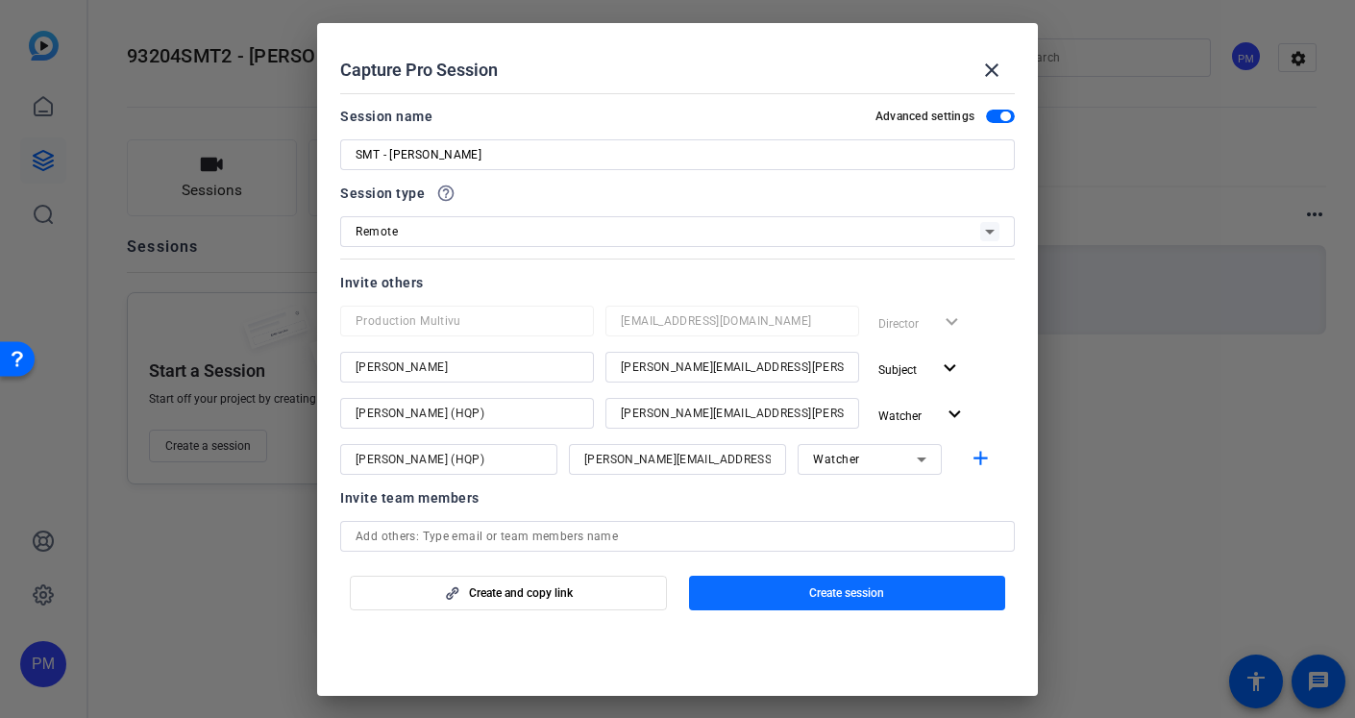
click at [782, 595] on span "button" at bounding box center [847, 593] width 317 height 46
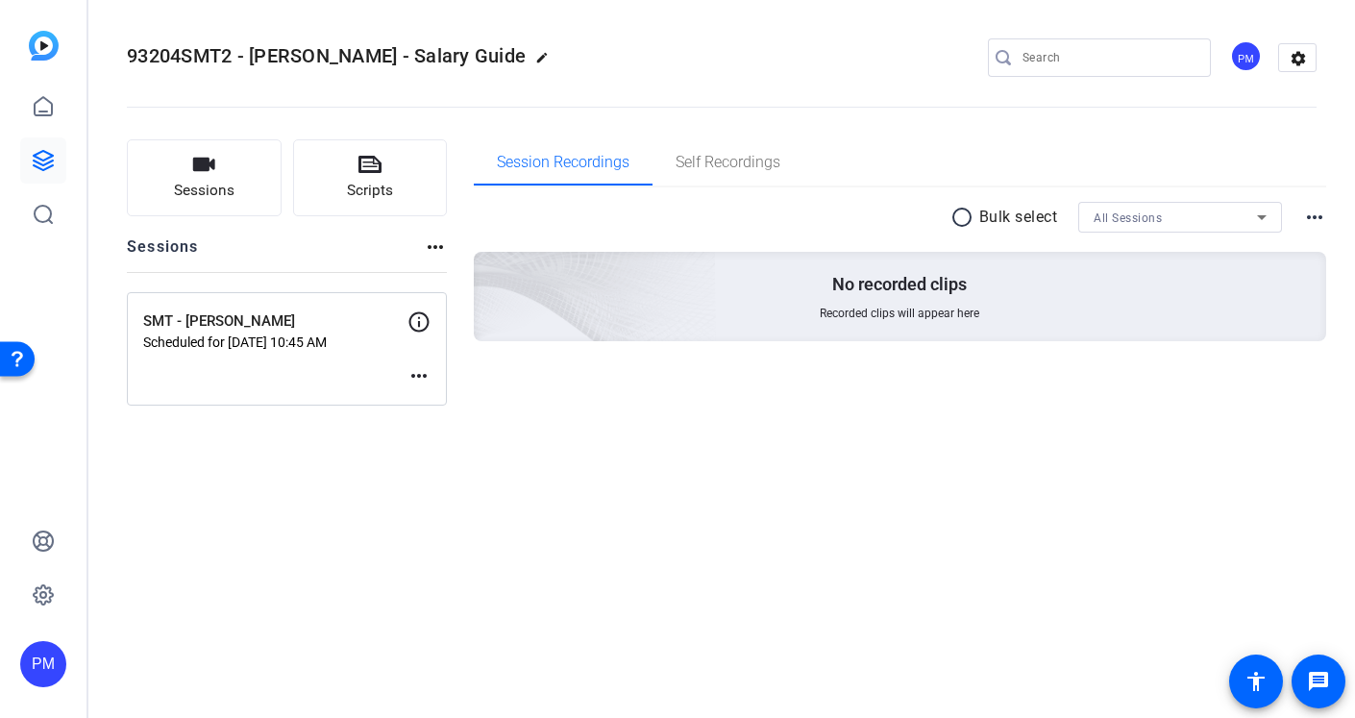
click at [412, 374] on mat-icon "more_horiz" at bounding box center [419, 375] width 23 height 23
click at [440, 405] on span "Edit Session" at bounding box center [466, 404] width 87 height 23
